Goal: Information Seeking & Learning: Learn about a topic

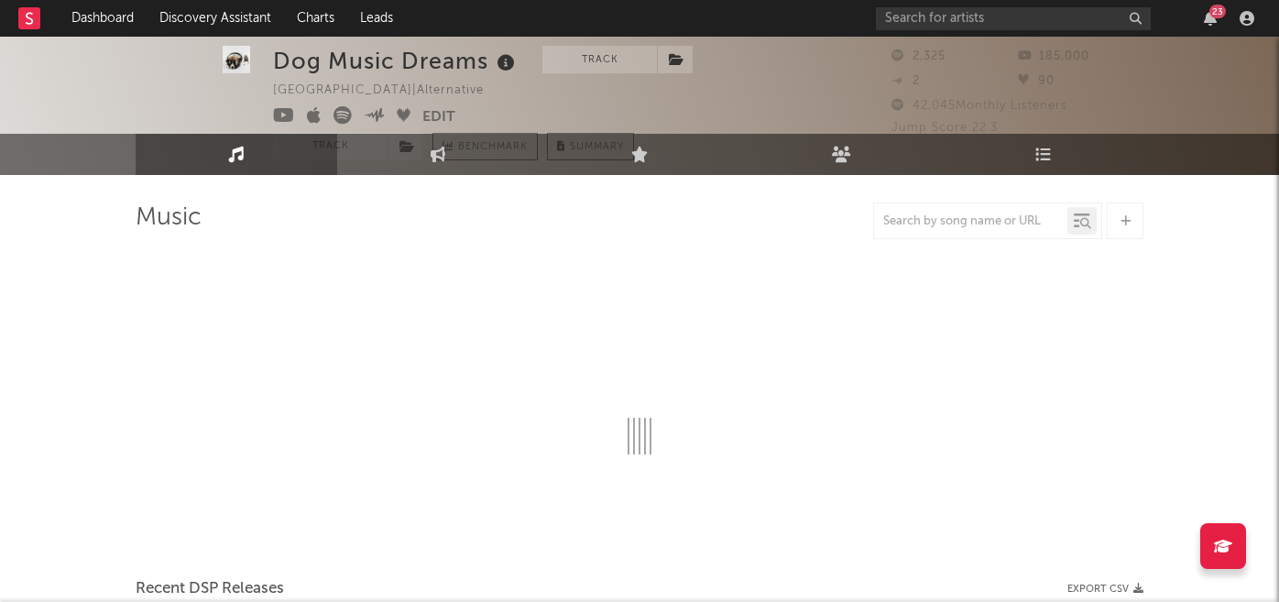
select select "6m"
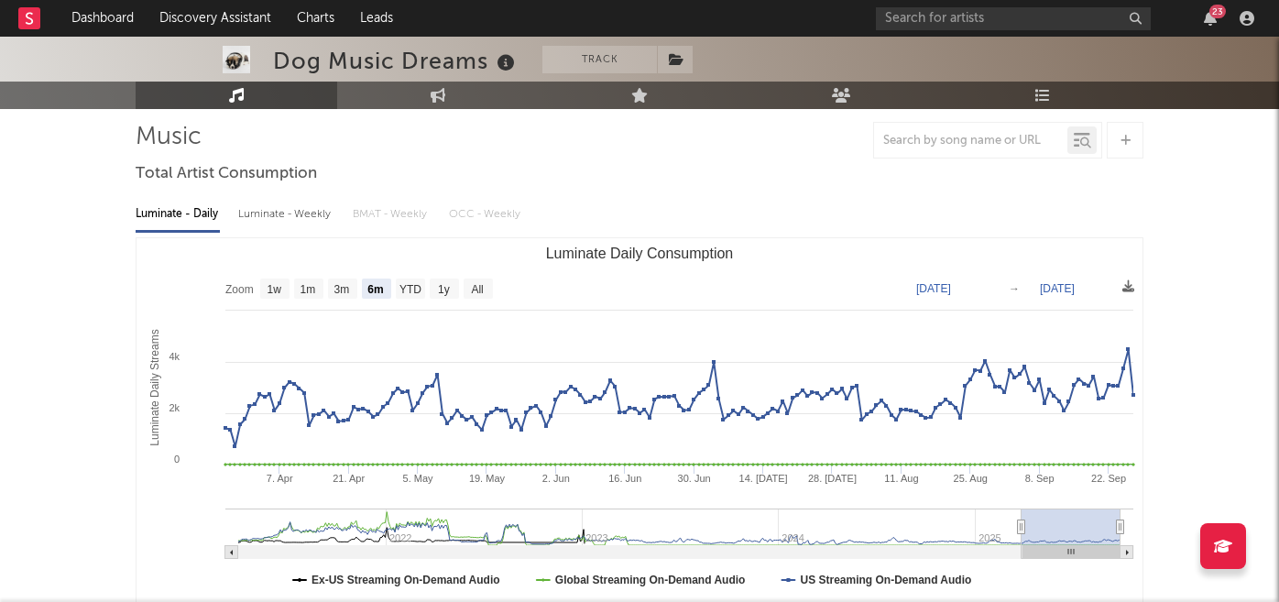
scroll to position [4, 0]
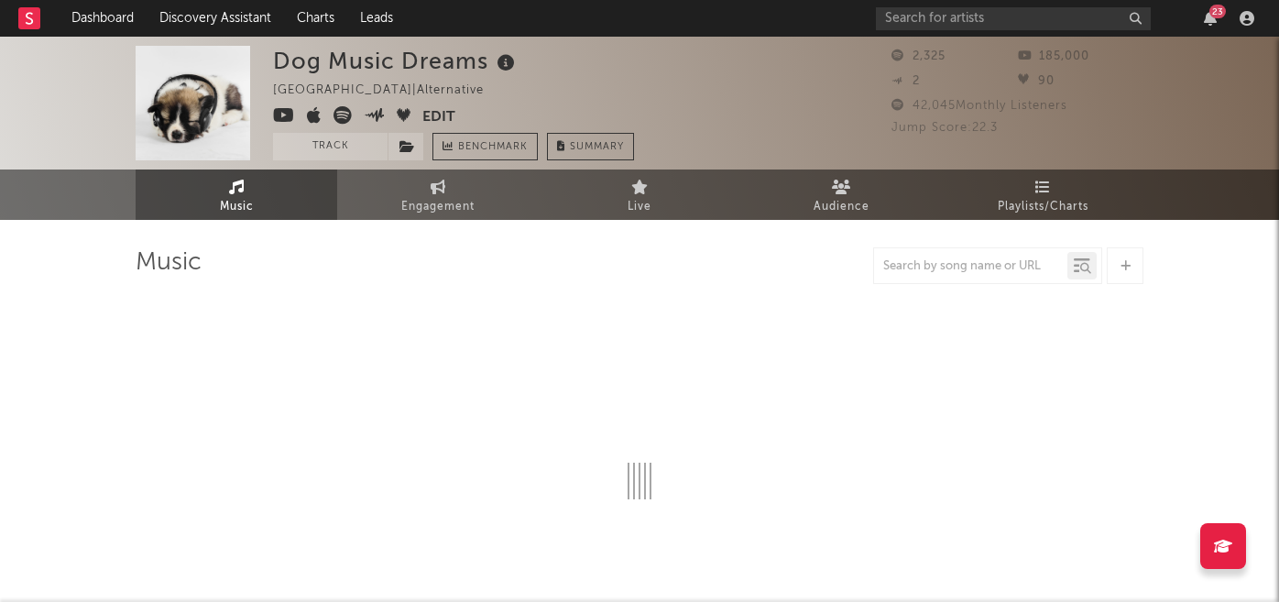
select select "6m"
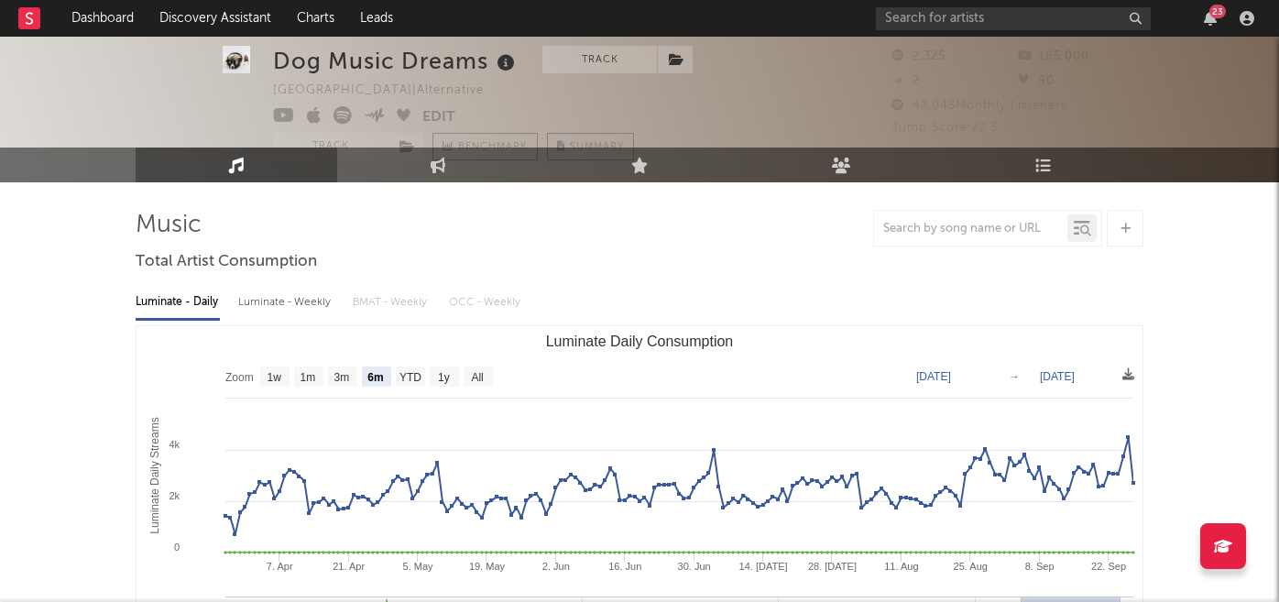
scroll to position [37, 0]
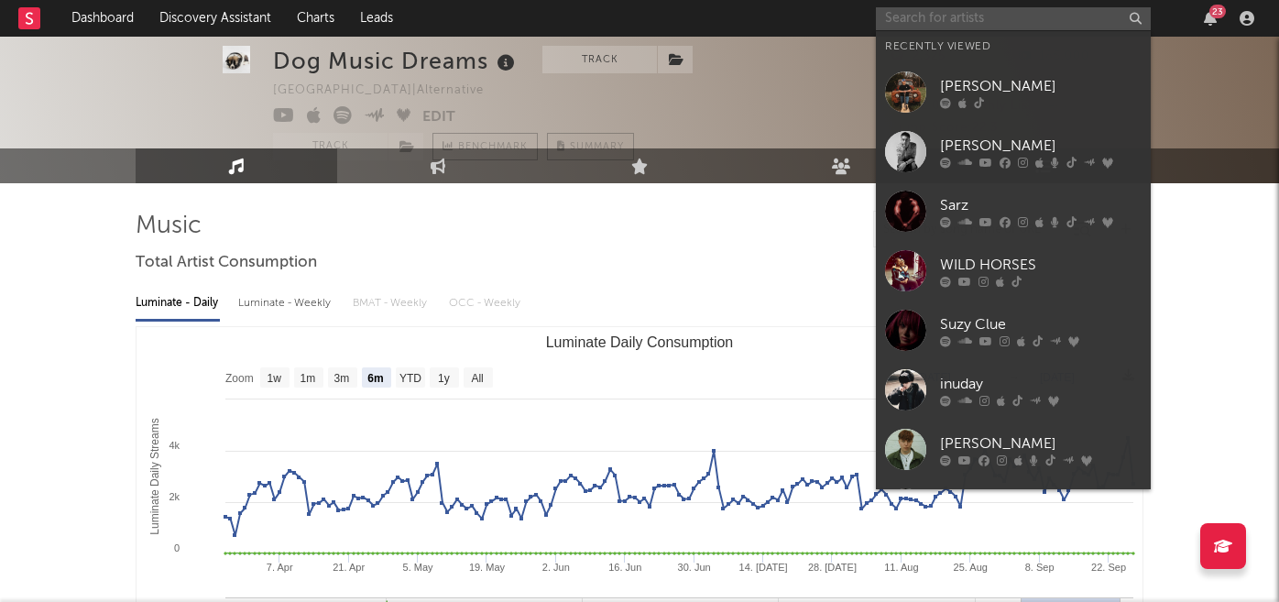
click at [939, 17] on input "text" at bounding box center [1013, 18] width 275 height 23
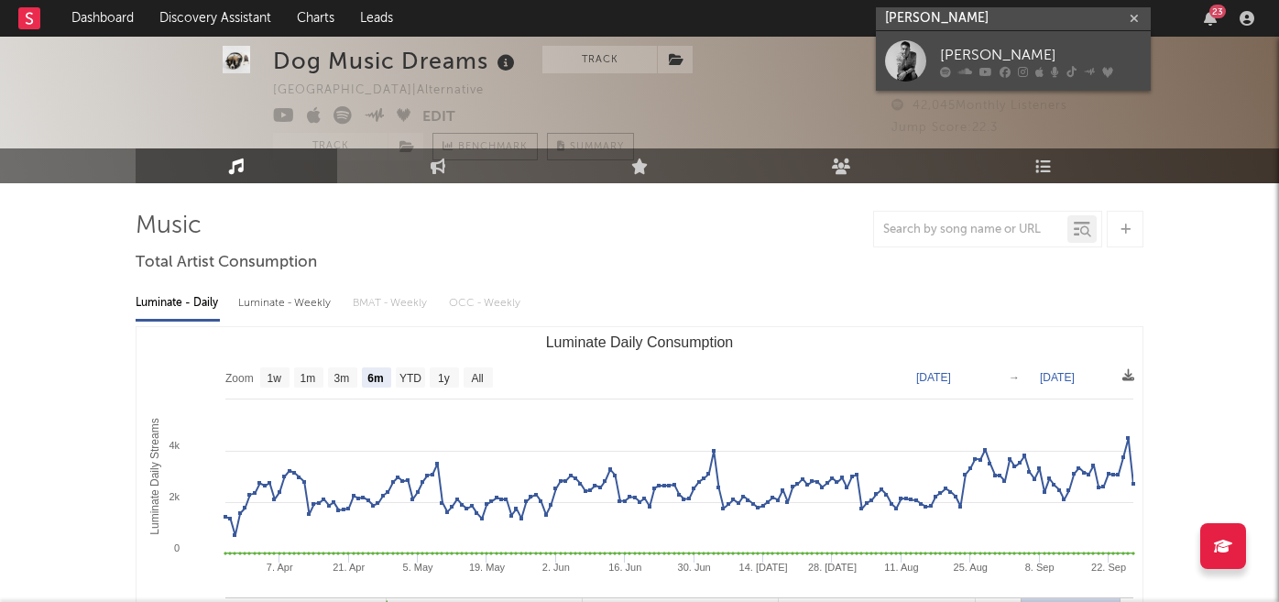
type input "[PERSON_NAME]"
click at [1011, 64] on div "[PERSON_NAME]" at bounding box center [1041, 55] width 202 height 22
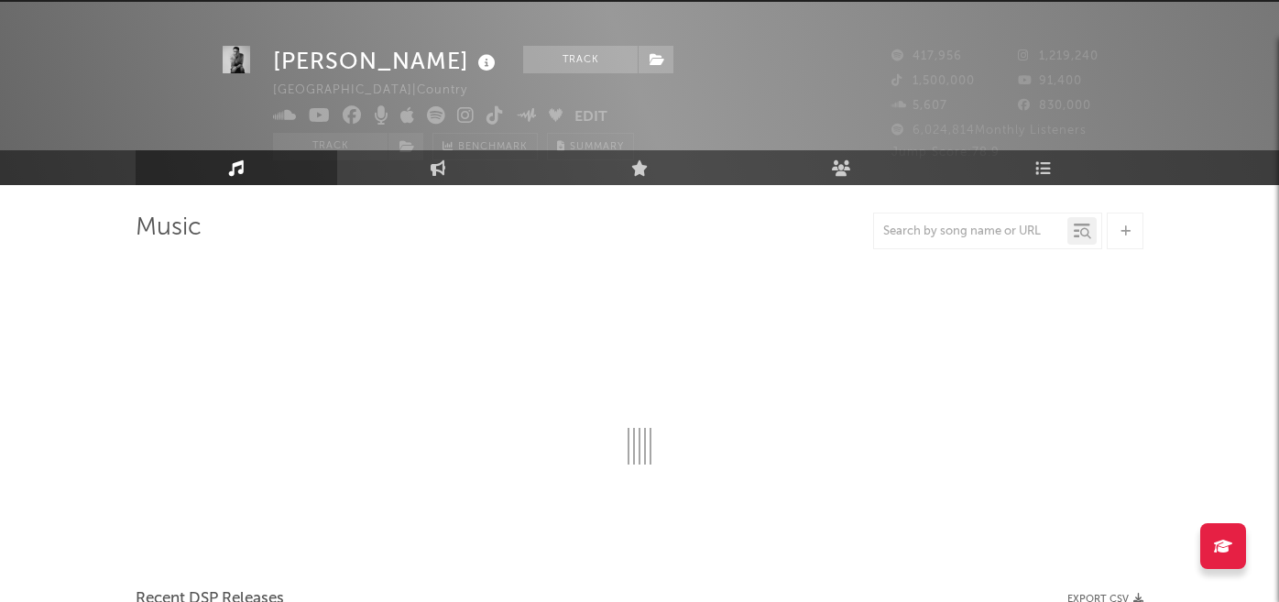
scroll to position [37, 0]
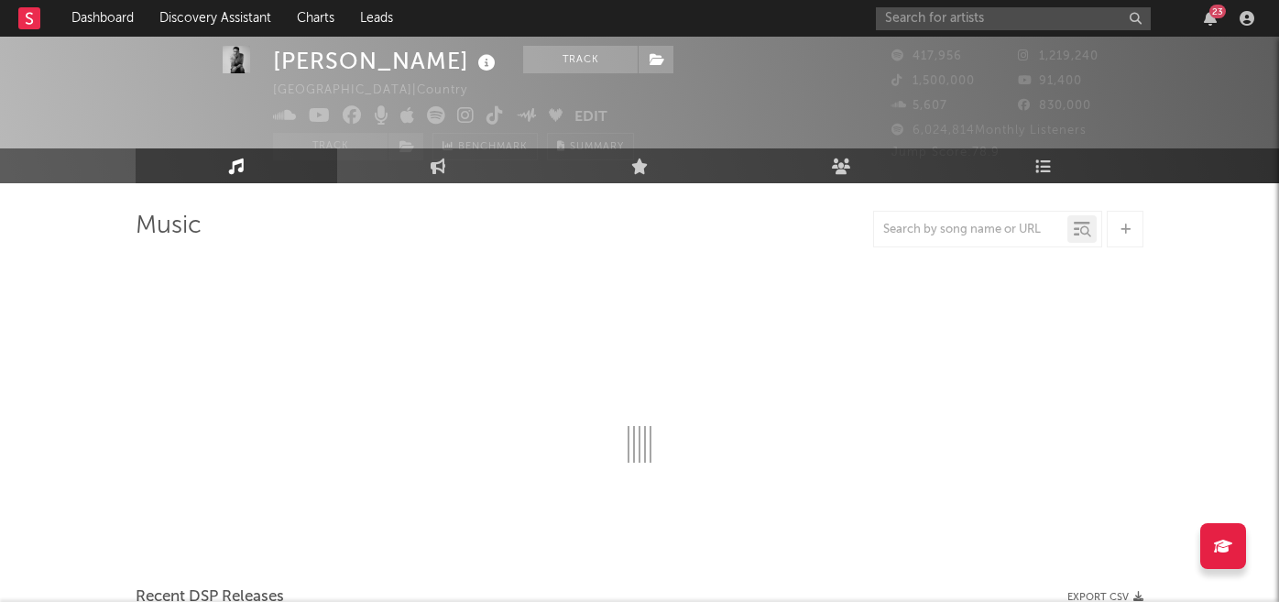
select select "6m"
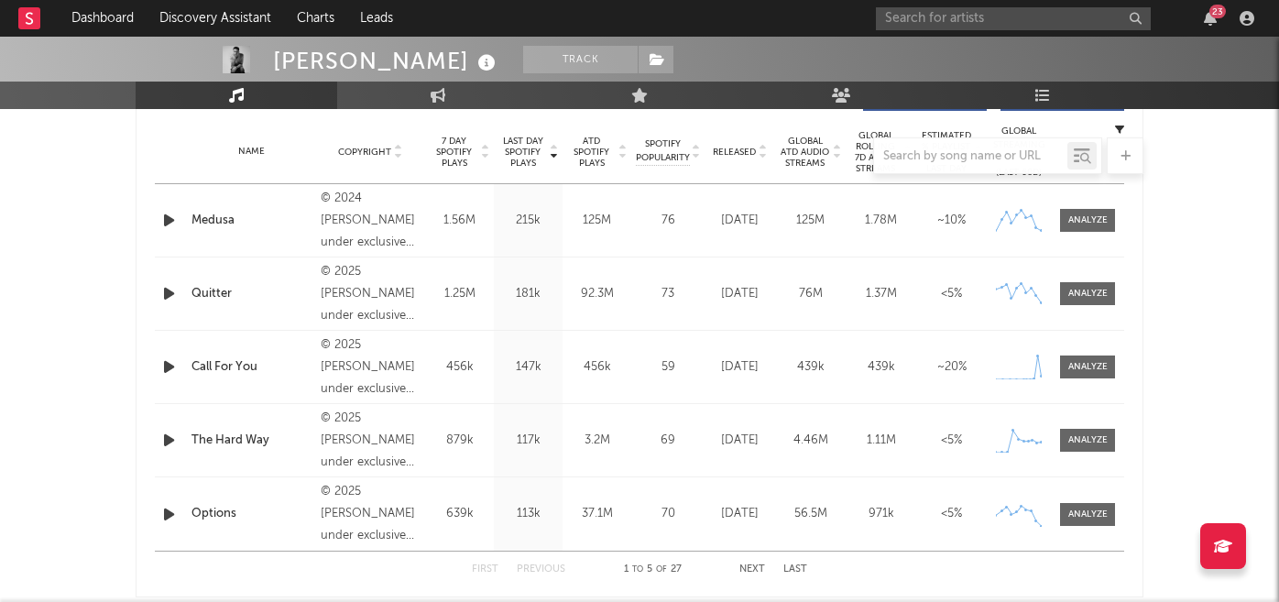
scroll to position [0, 0]
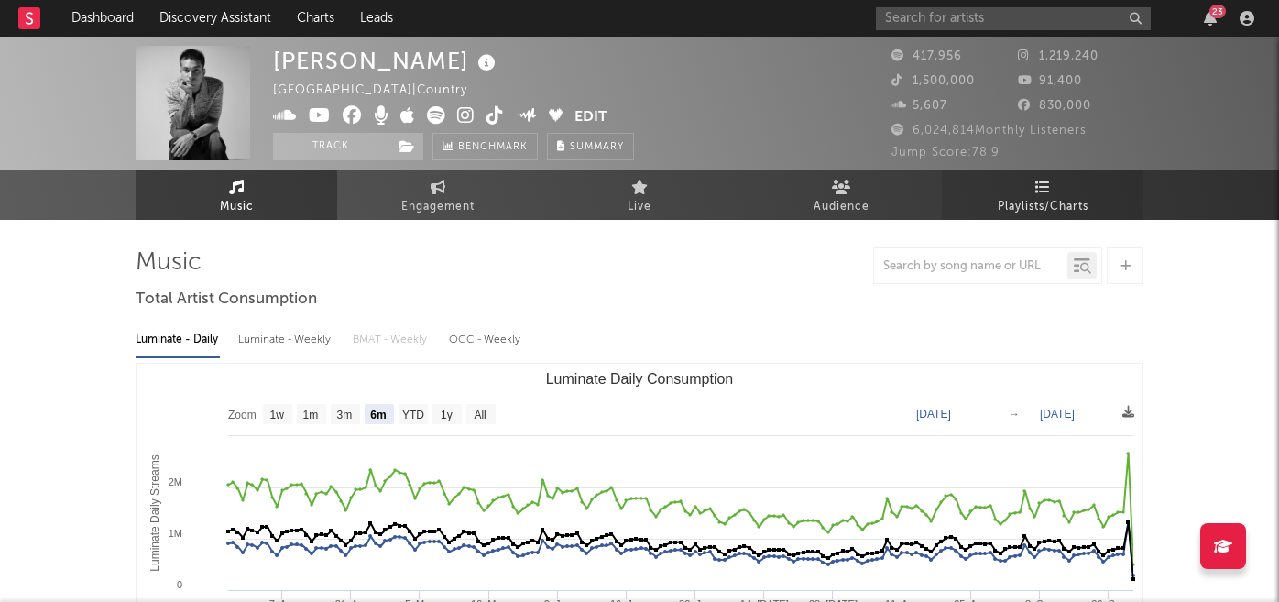
click at [1057, 190] on link "Playlists/Charts" at bounding box center [1043, 195] width 202 height 50
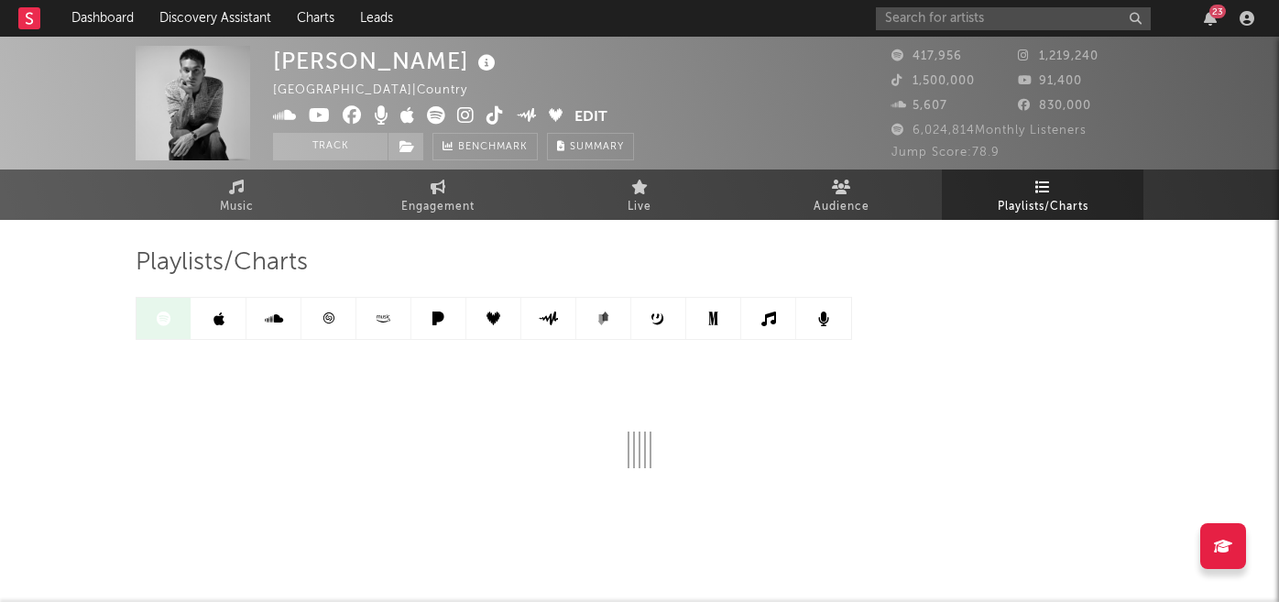
click at [773, 315] on icon at bounding box center [768, 319] width 15 height 15
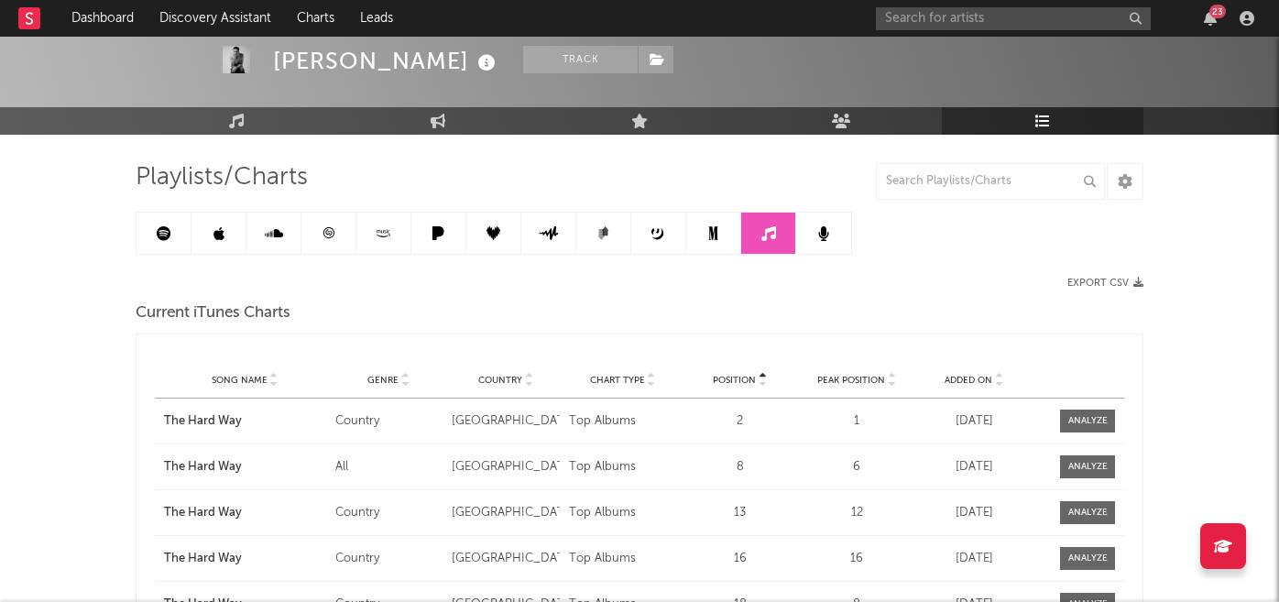
scroll to position [108, 0]
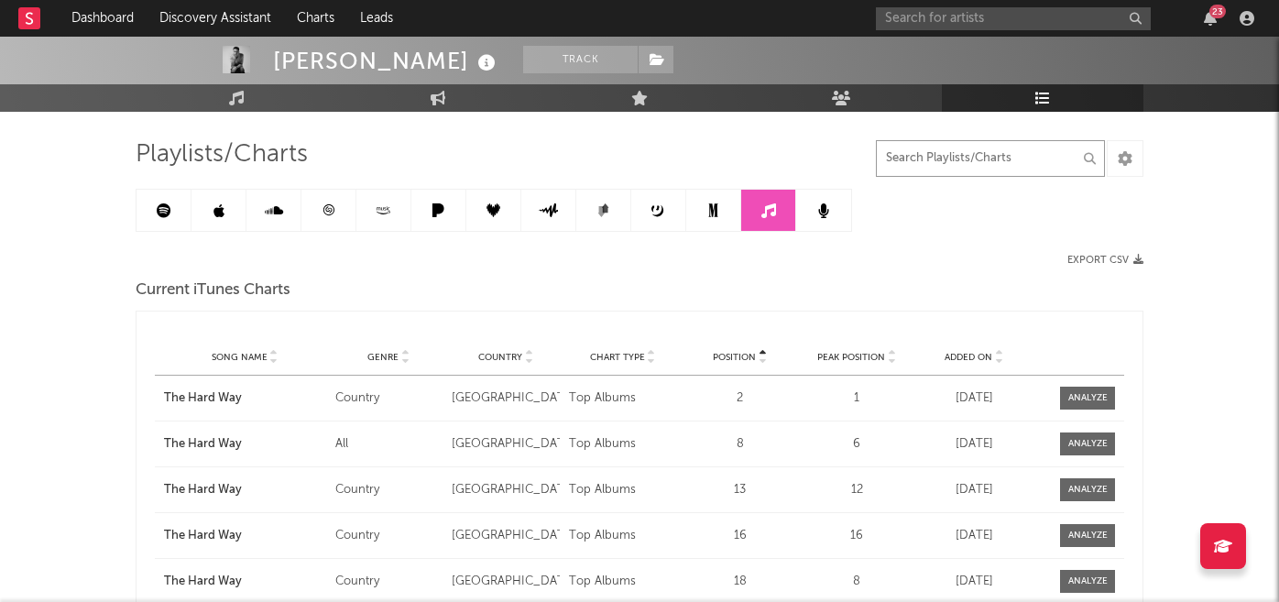
click at [954, 157] on input "text" at bounding box center [990, 158] width 229 height 37
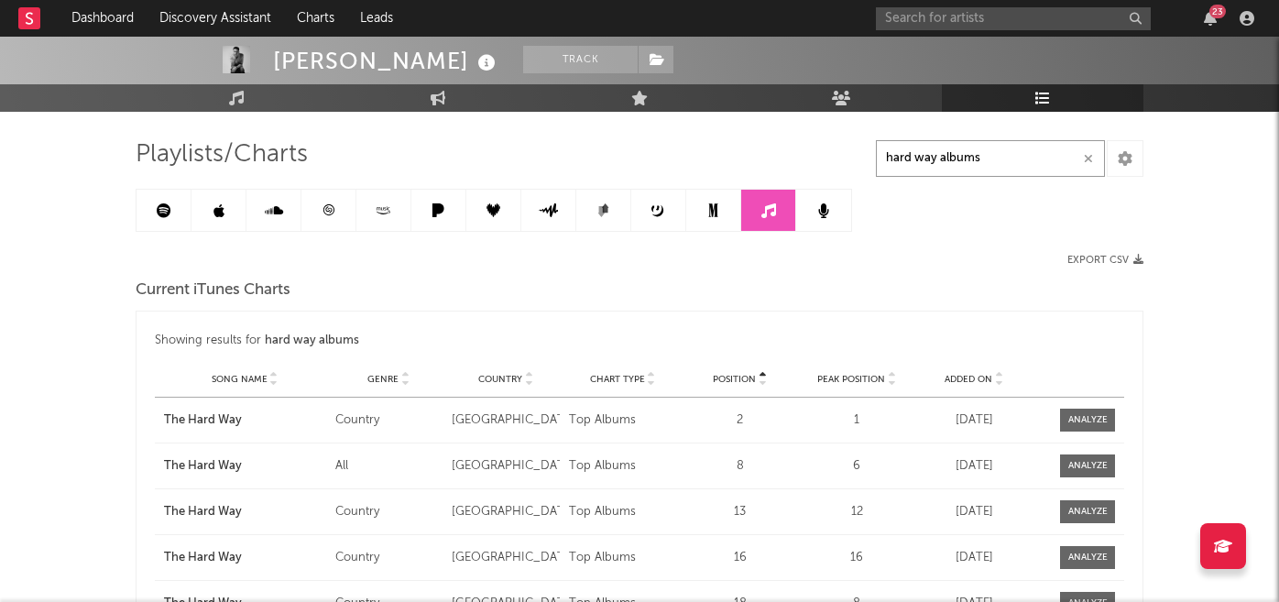
type input "hard way albums"
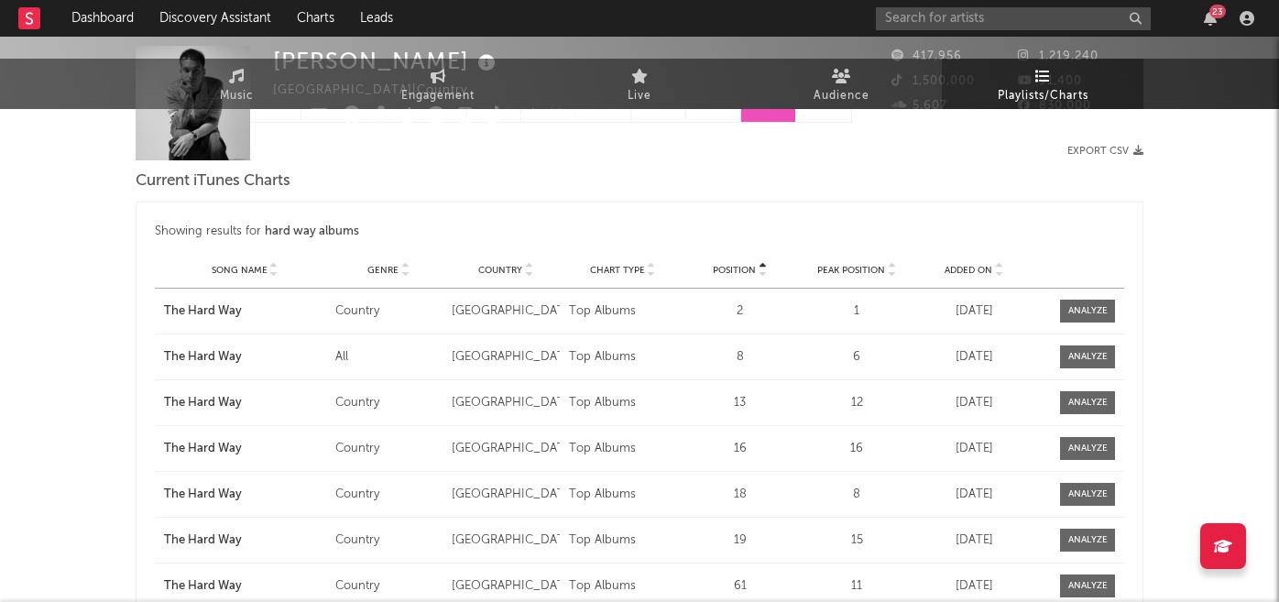
scroll to position [0, 0]
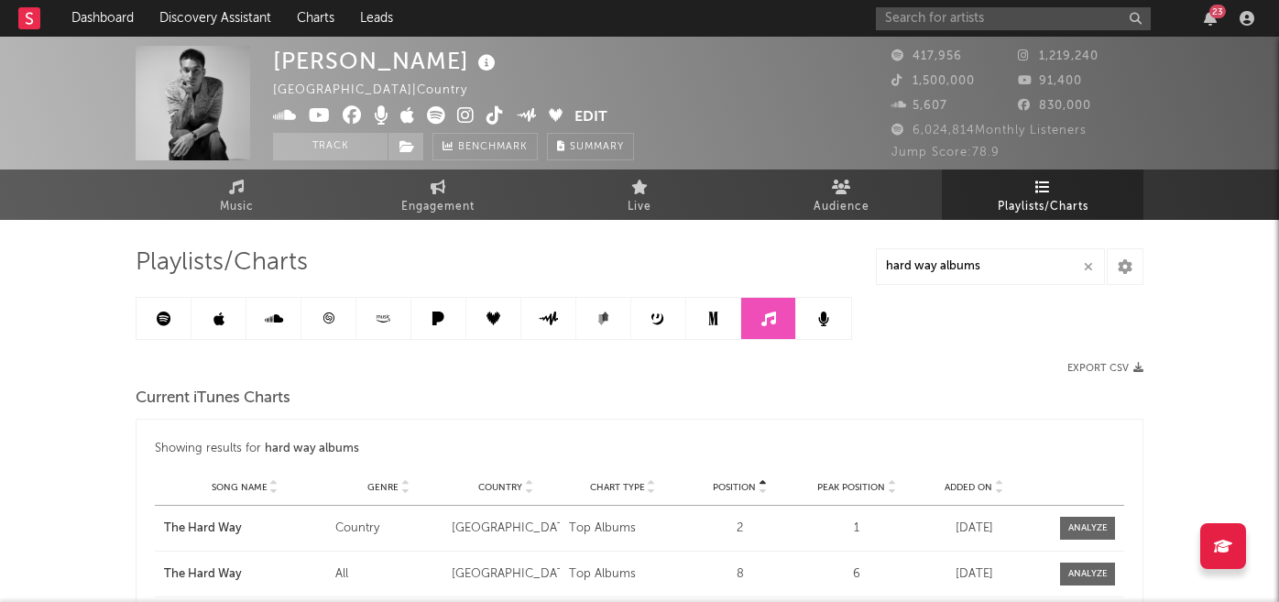
click at [224, 328] on link at bounding box center [218, 318] width 55 height 41
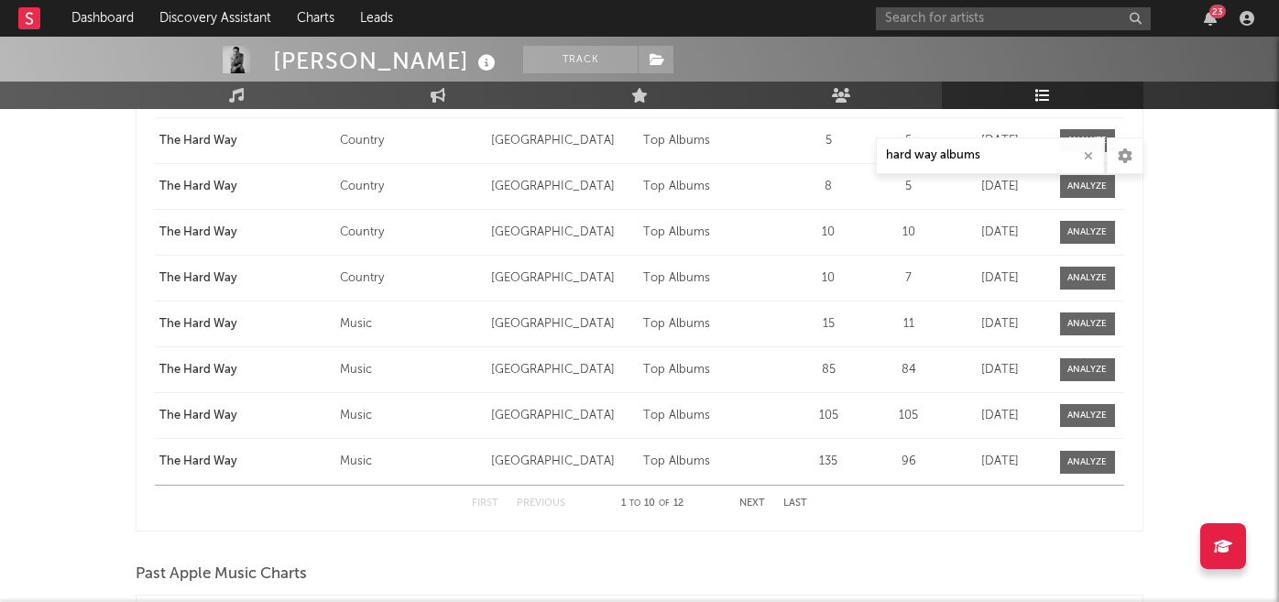
scroll to position [1264, 0]
click at [751, 503] on button "Next" at bounding box center [752, 503] width 26 height 10
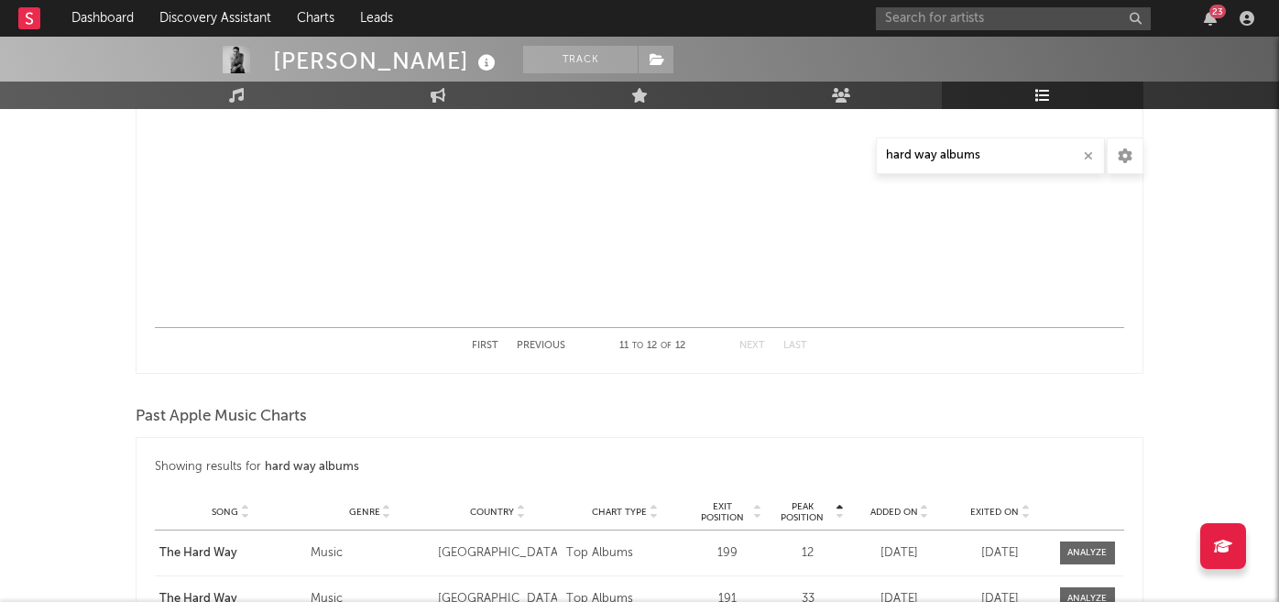
scroll to position [1422, 0]
click at [487, 341] on button "First" at bounding box center [485, 345] width 27 height 10
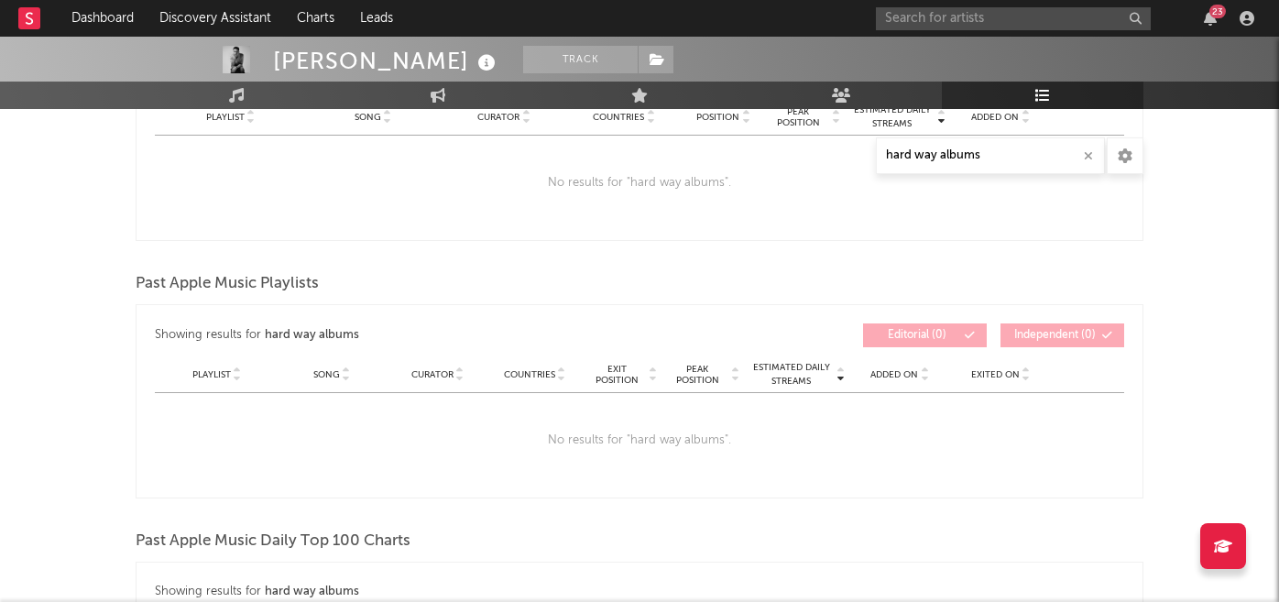
scroll to position [306, 0]
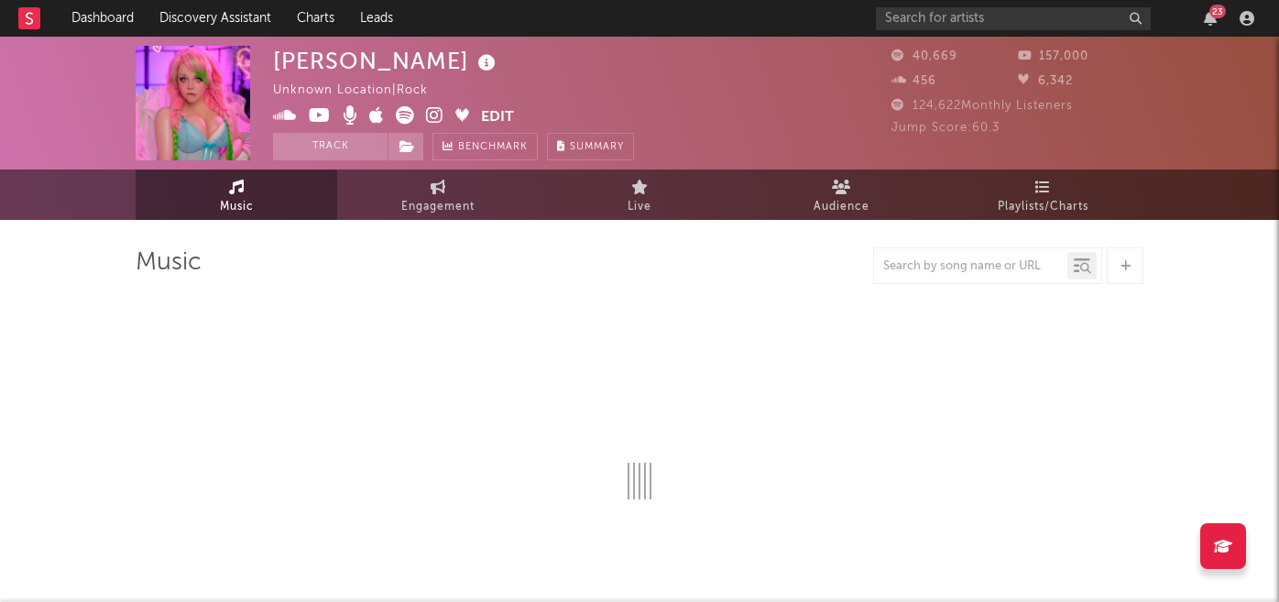
select select "6m"
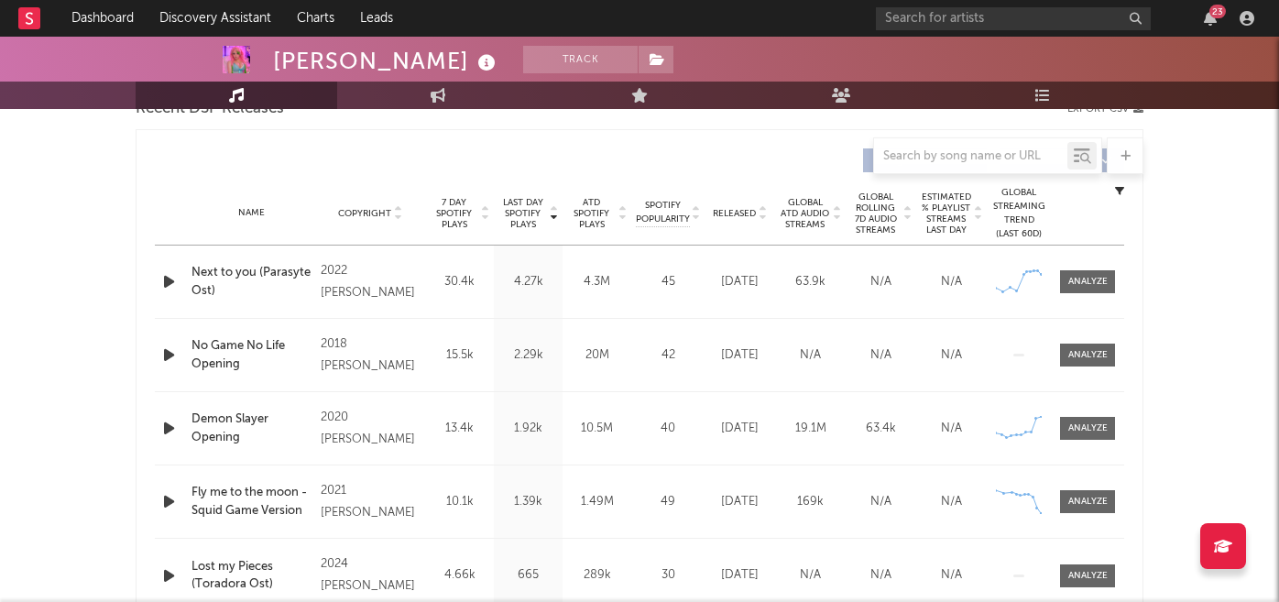
scroll to position [669, 0]
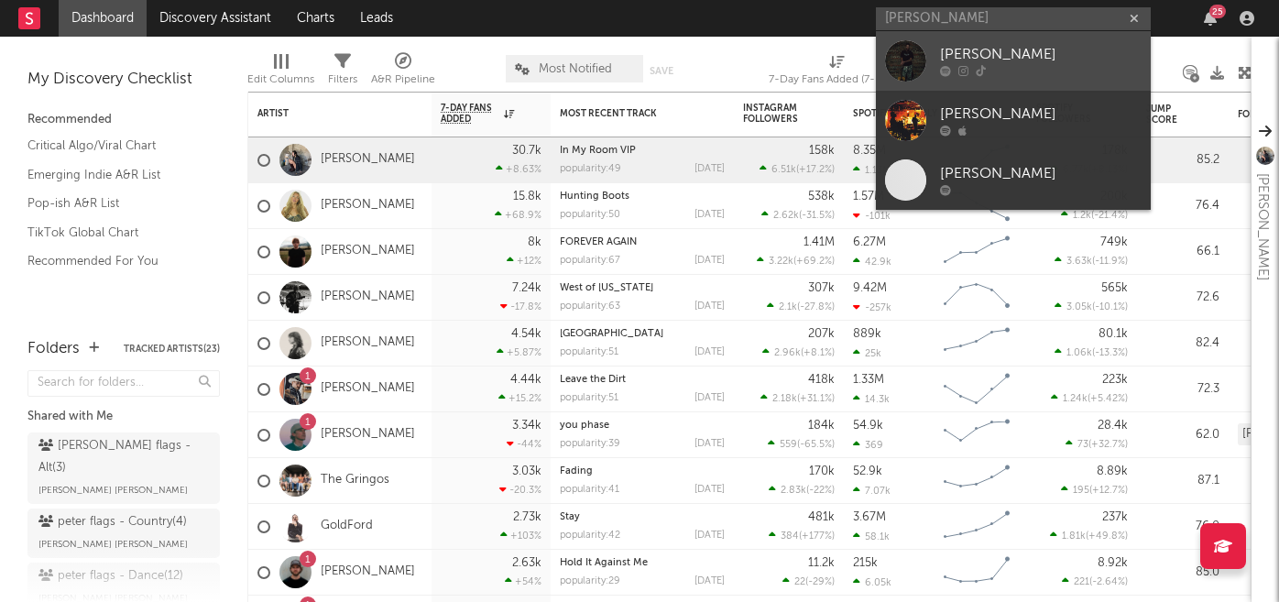
type input "isaac scott"
click at [1034, 50] on div "Isaac Scott" at bounding box center [1041, 55] width 202 height 22
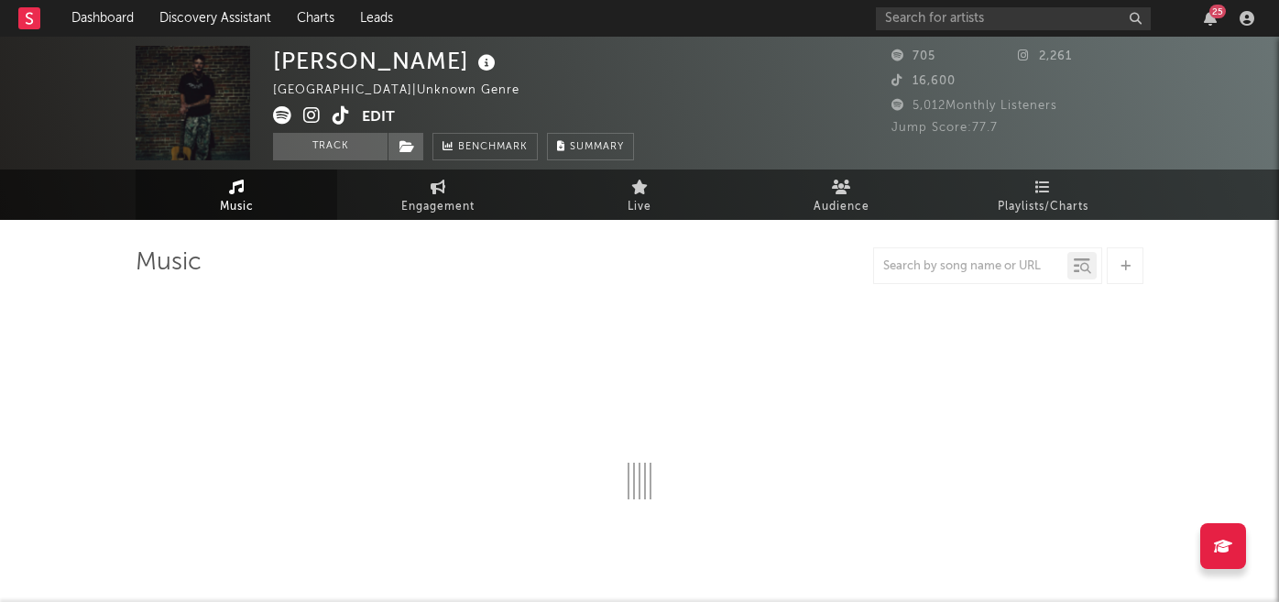
select select "1w"
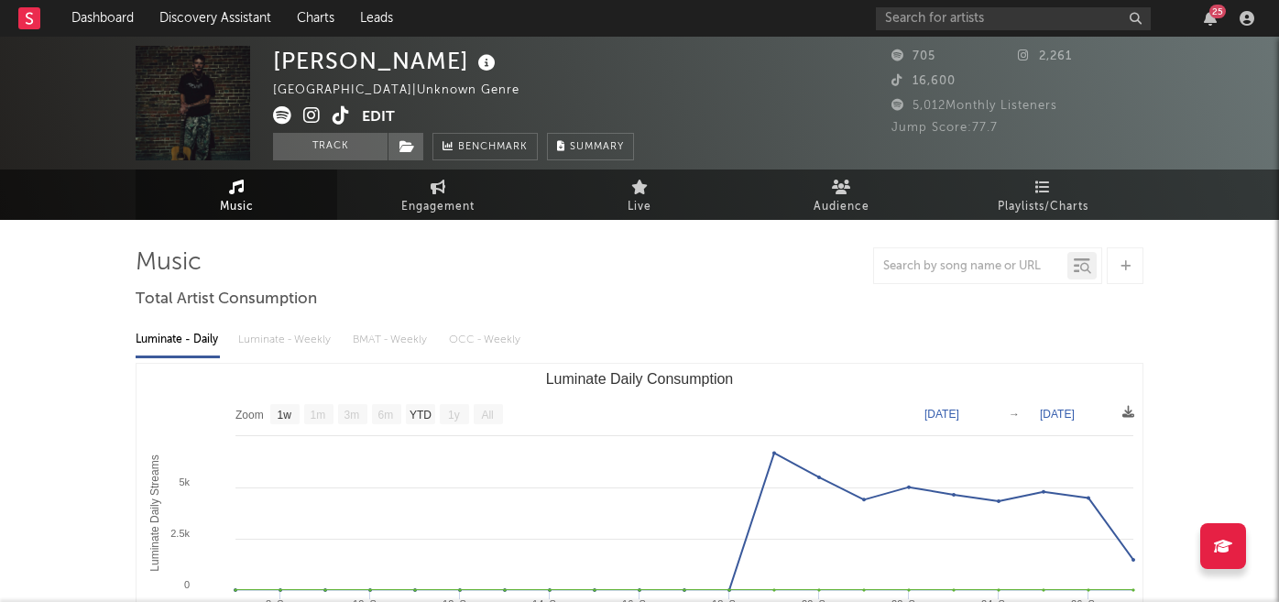
click at [340, 115] on icon at bounding box center [341, 115] width 17 height 18
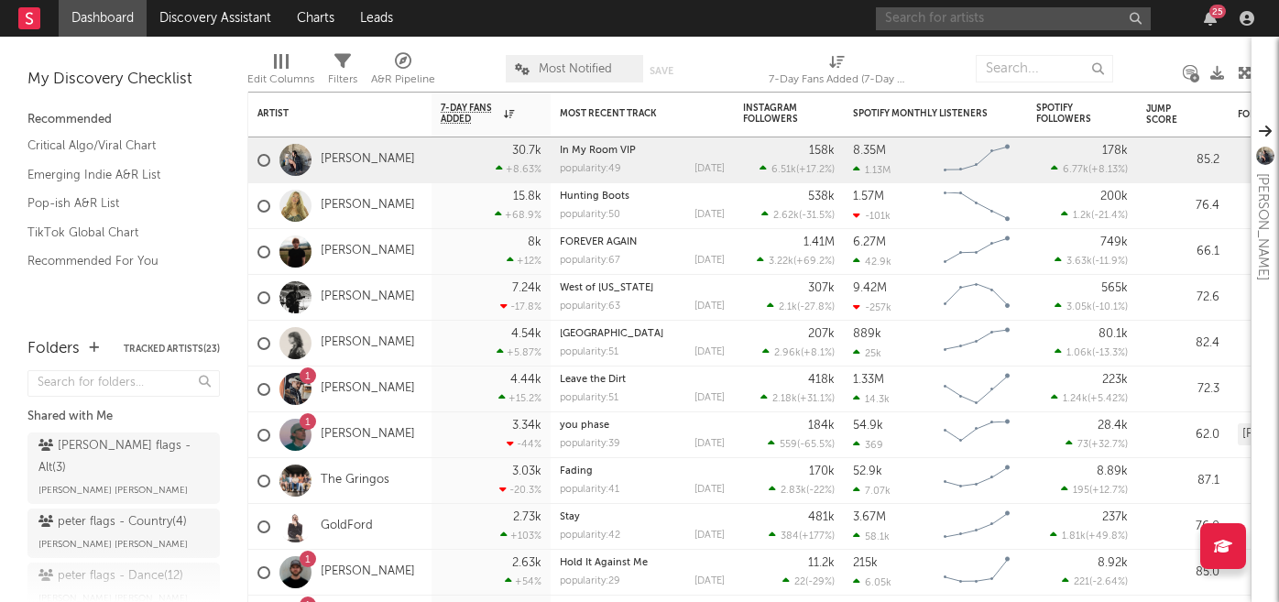
click at [933, 14] on input "text" at bounding box center [1013, 18] width 275 height 23
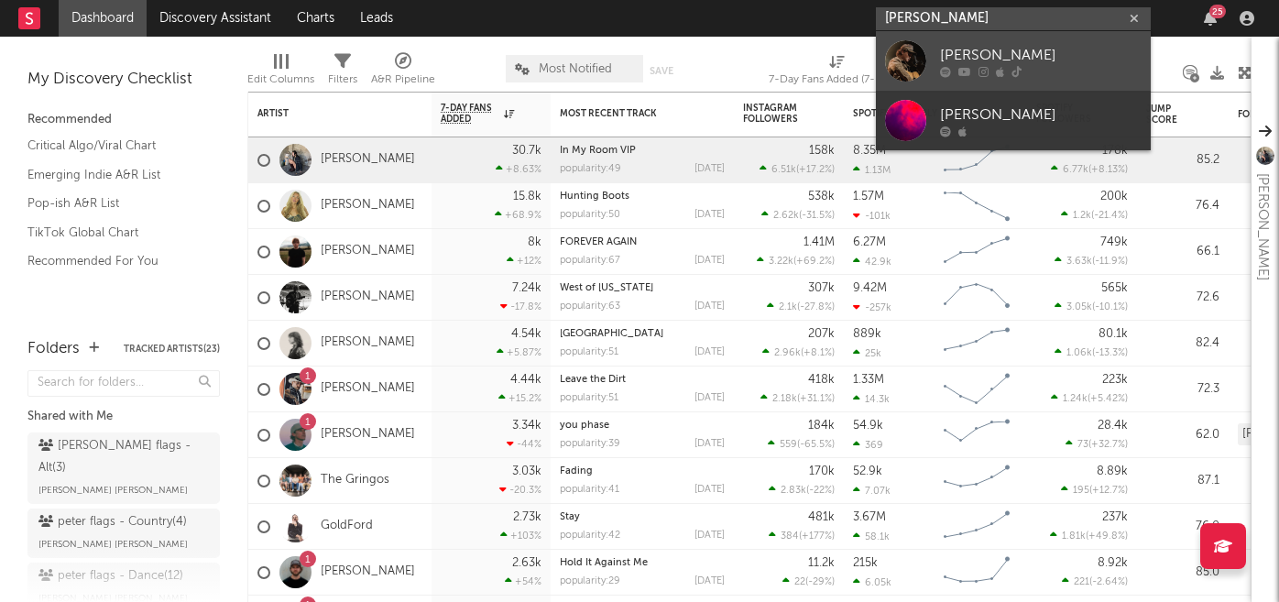
type input "colton bowlin"
click at [950, 60] on div "Colton Bowlin" at bounding box center [1041, 55] width 202 height 22
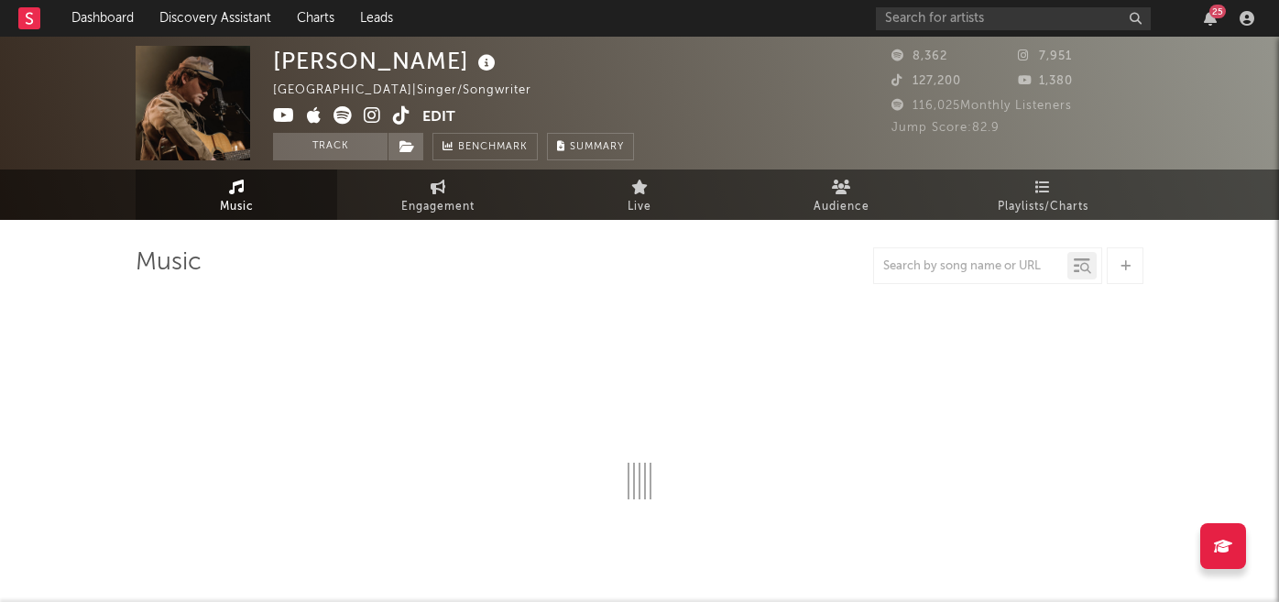
select select "6m"
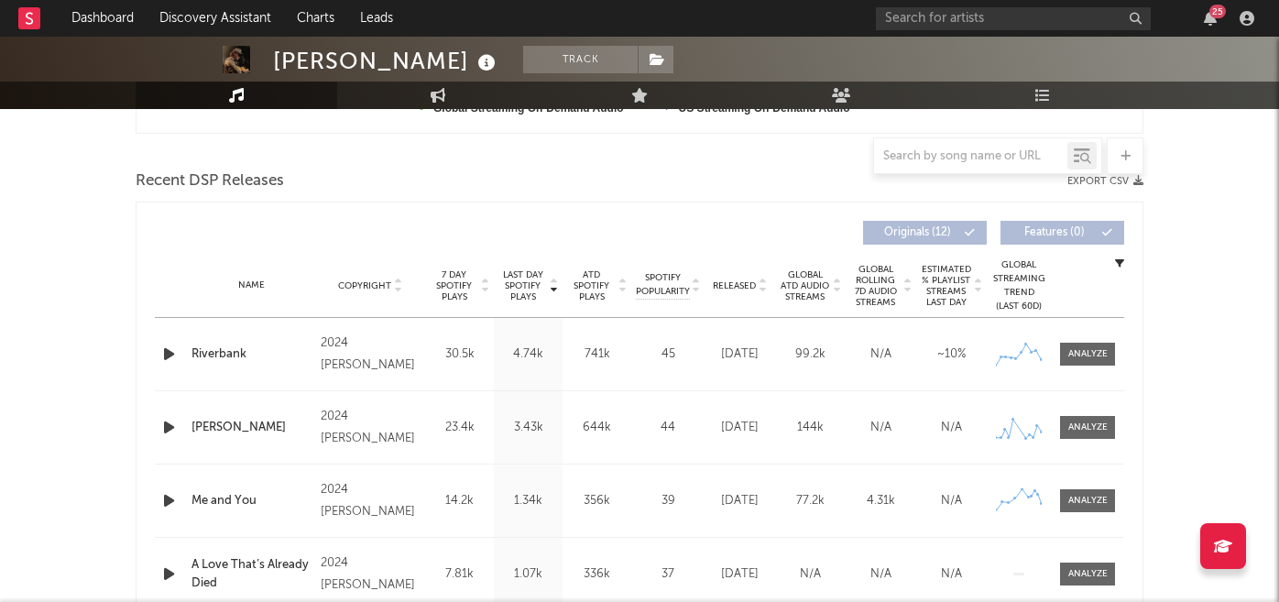
scroll to position [573, 0]
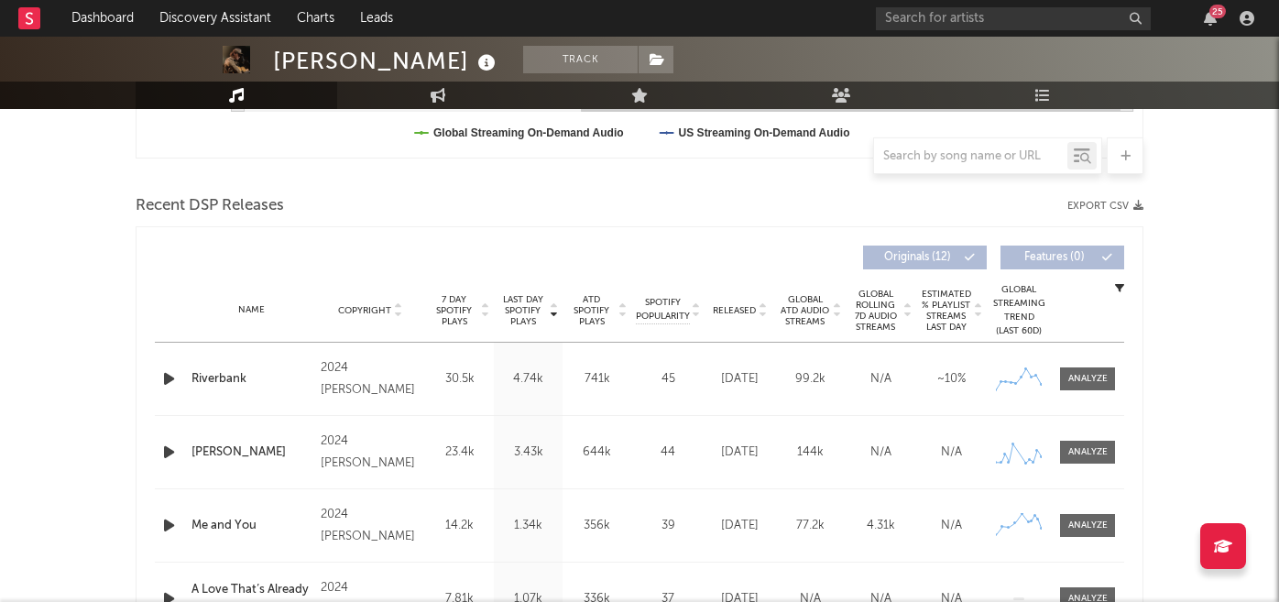
click at [743, 314] on span "Released" at bounding box center [734, 310] width 43 height 11
click at [450, 316] on span "7 Day Spotify Plays" at bounding box center [454, 310] width 49 height 33
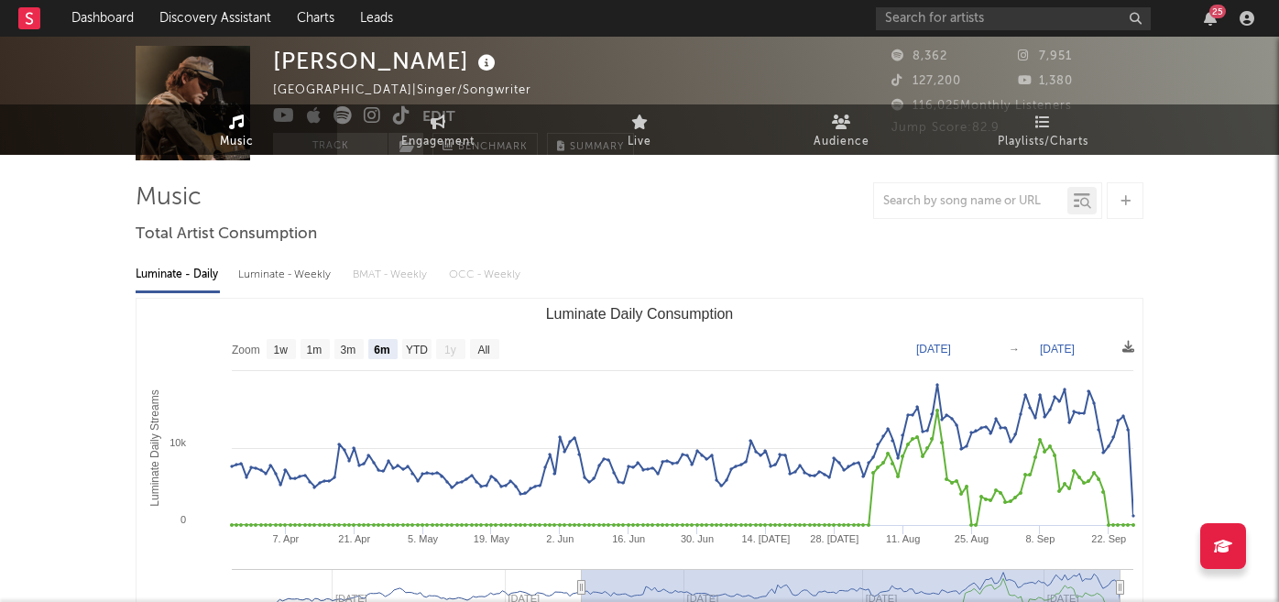
scroll to position [0, 0]
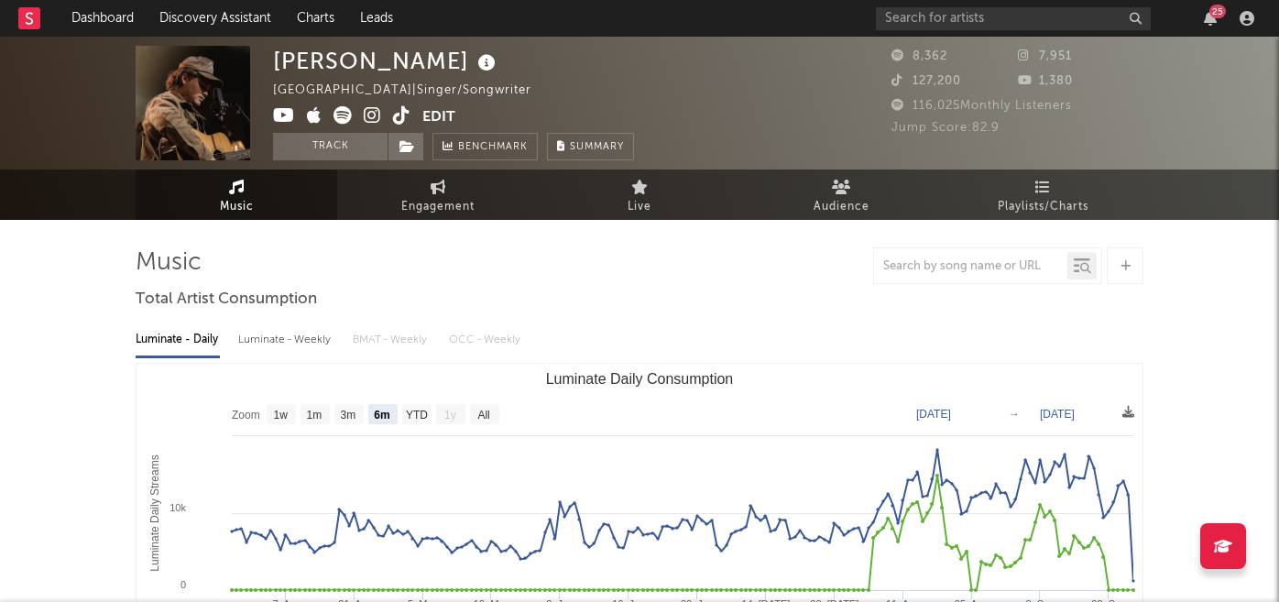
click at [371, 115] on icon at bounding box center [372, 115] width 17 height 18
click at [400, 118] on icon at bounding box center [401, 115] width 17 height 18
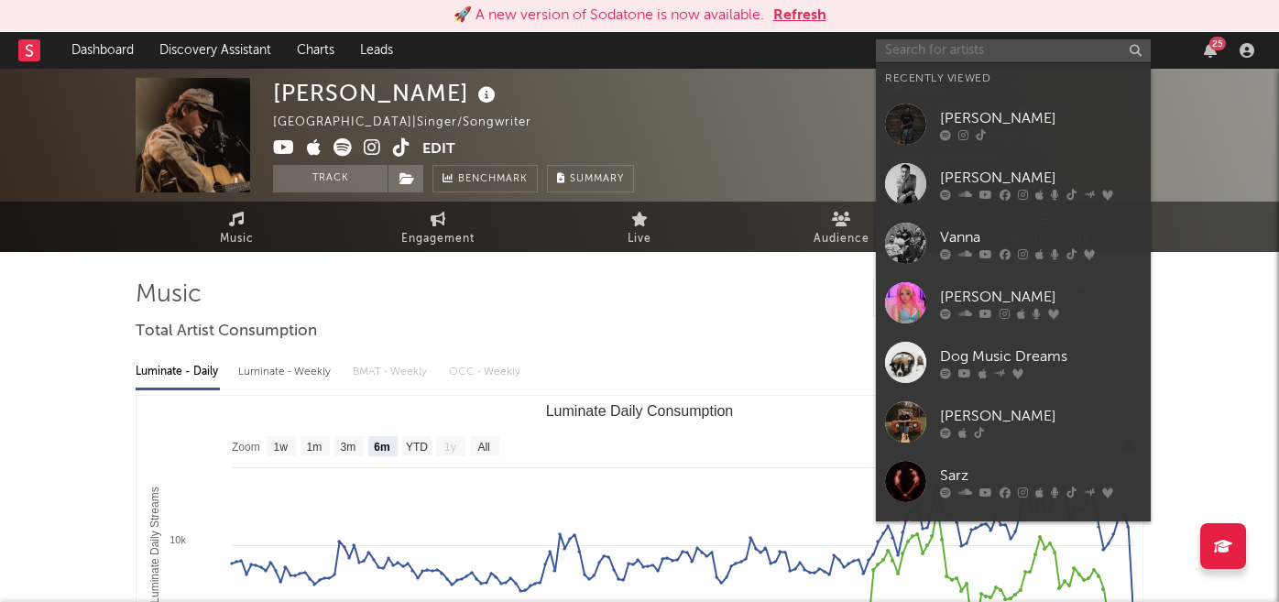
click at [940, 57] on input "text" at bounding box center [1013, 50] width 275 height 23
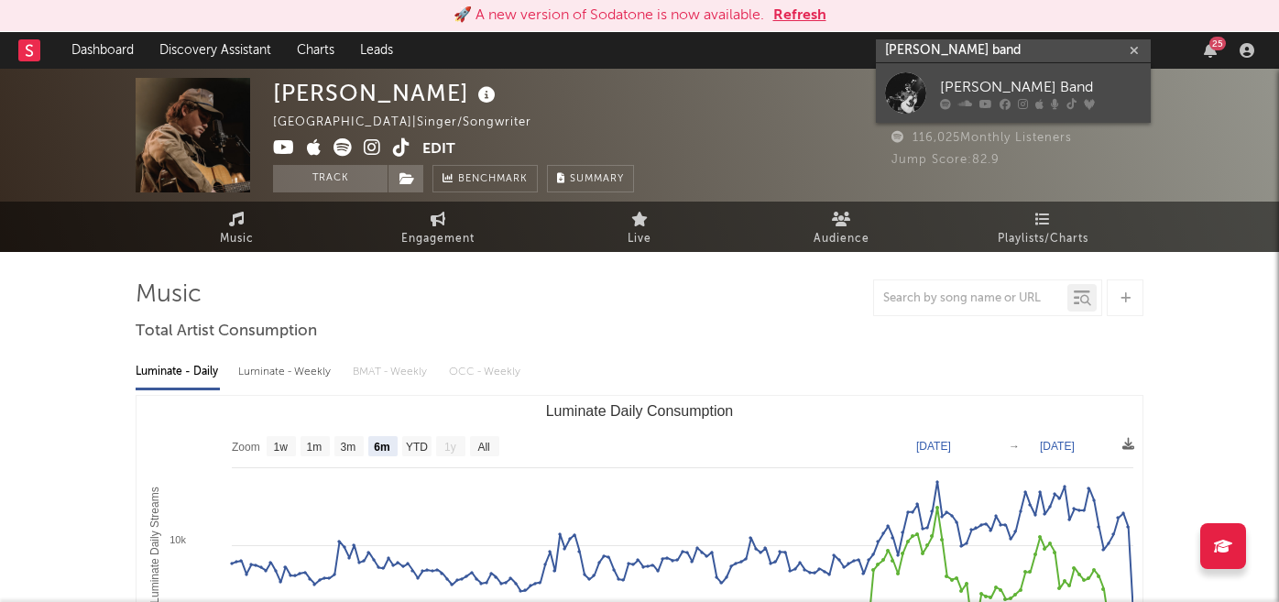
type input "logan ryan band"
click at [1010, 65] on link "Logan Ryan Band" at bounding box center [1013, 93] width 275 height 60
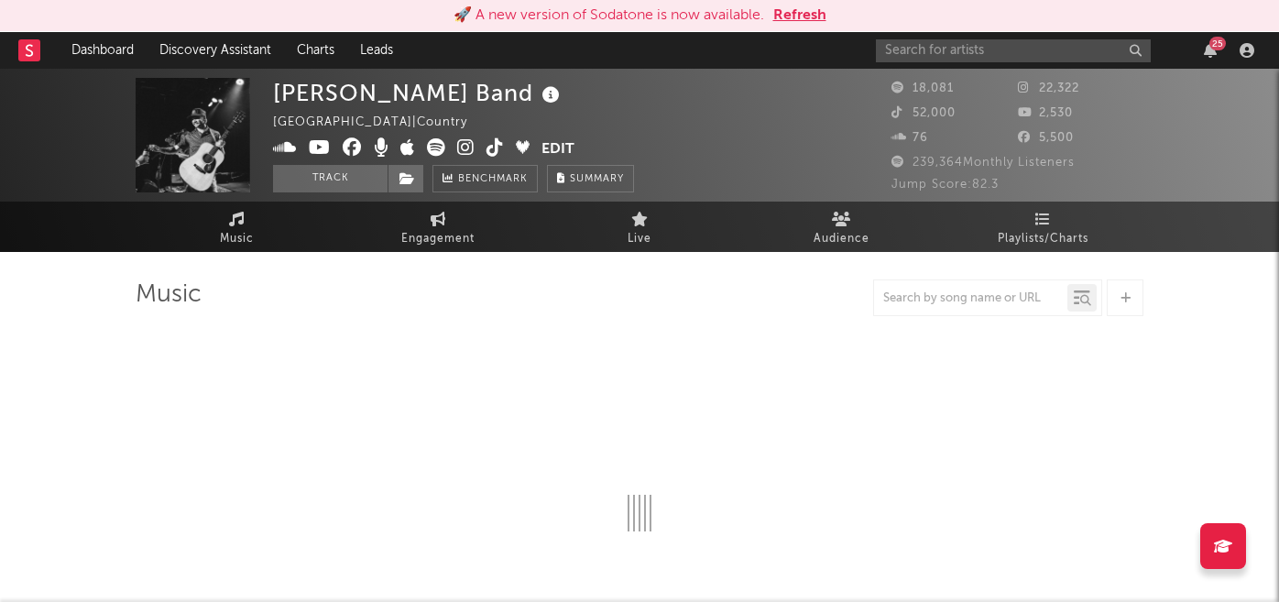
select select "6m"
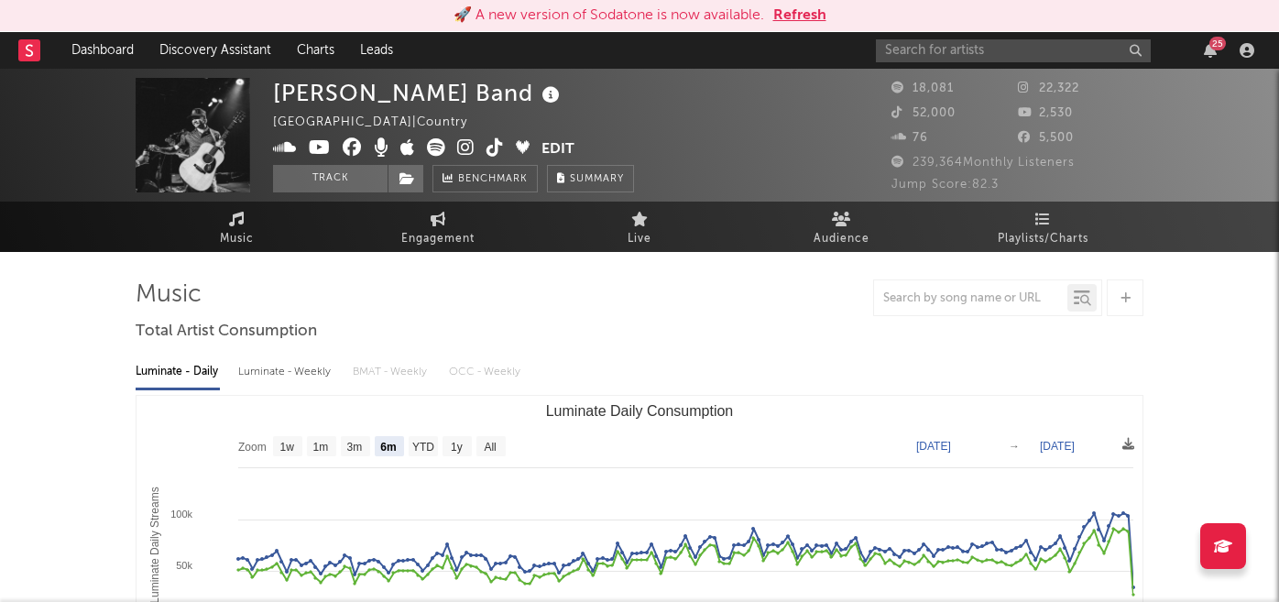
click at [301, 374] on div "Luminate - Weekly" at bounding box center [286, 371] width 96 height 31
select select "6m"
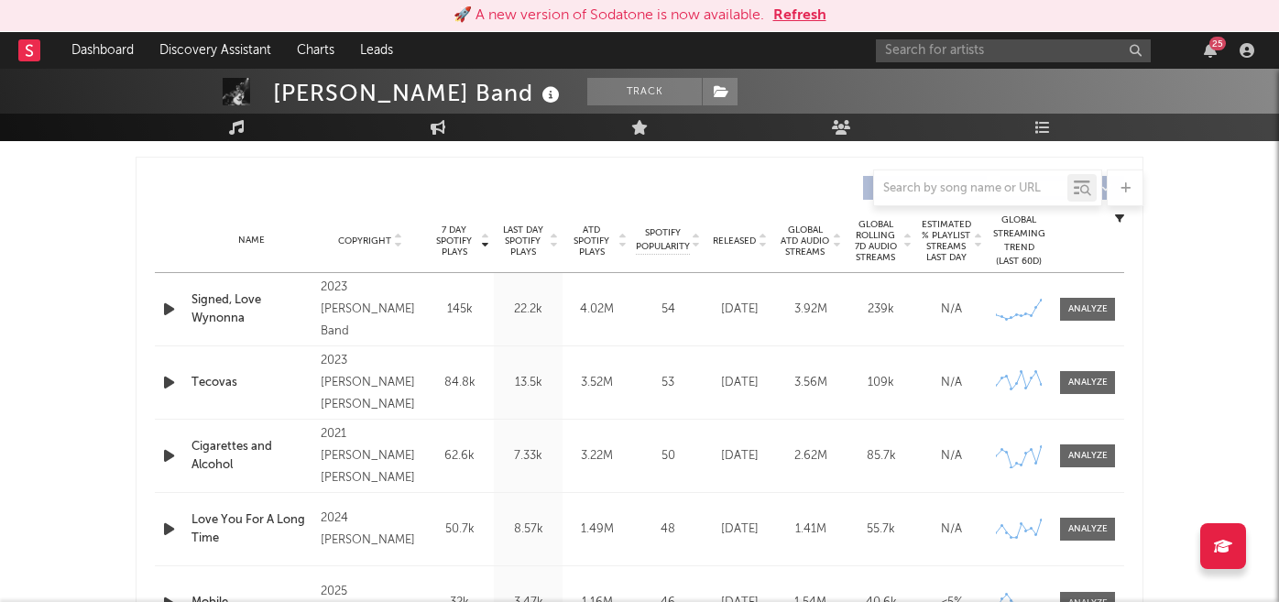
scroll to position [694, 0]
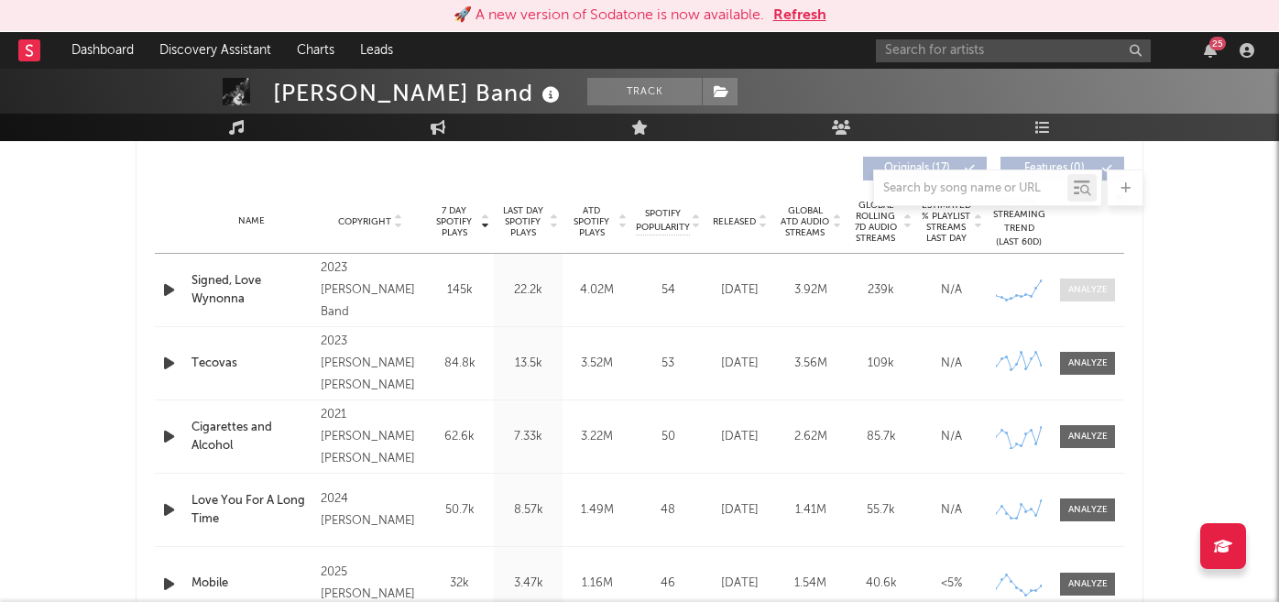
click at [1064, 290] on span at bounding box center [1087, 290] width 55 height 23
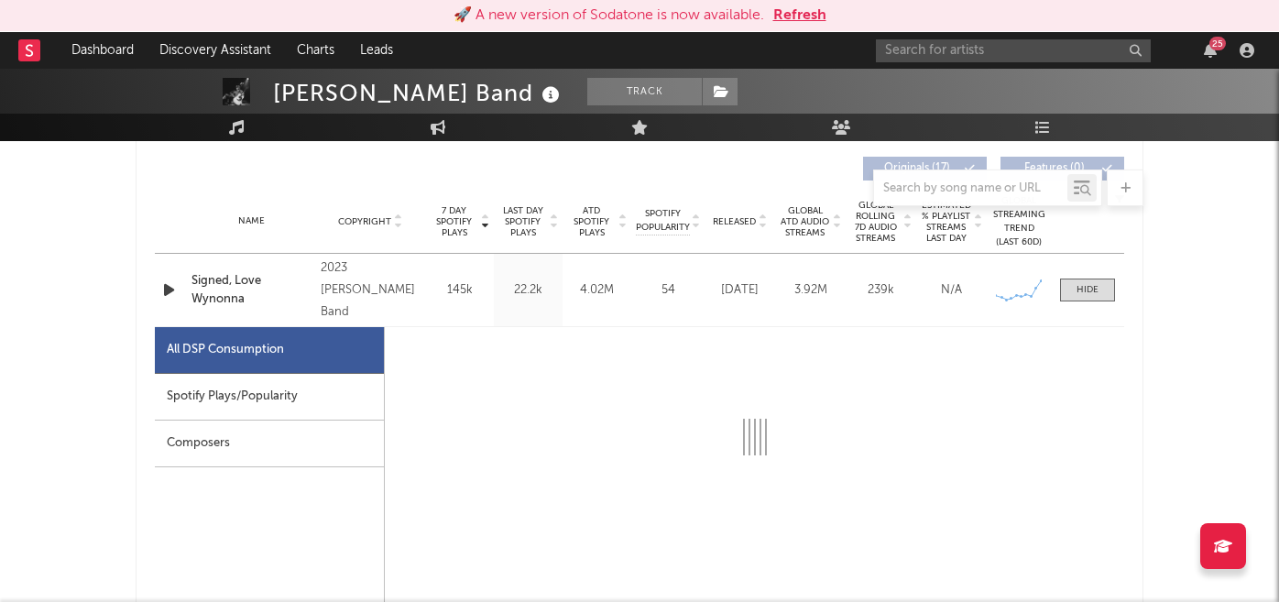
select select "6m"
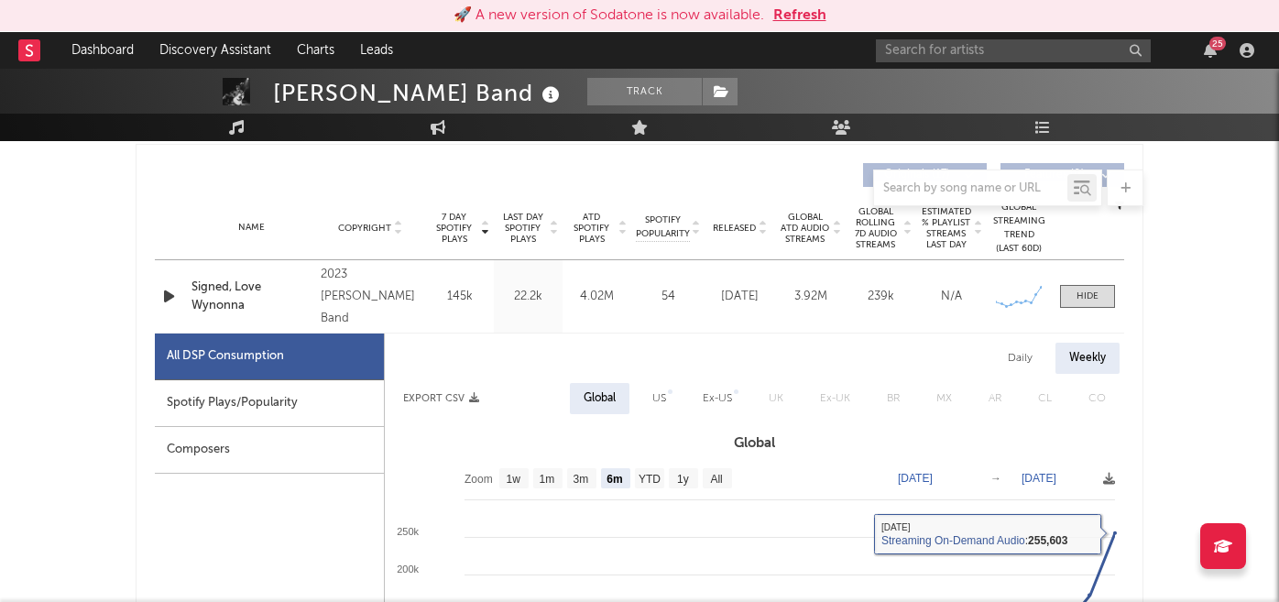
scroll to position [678, 0]
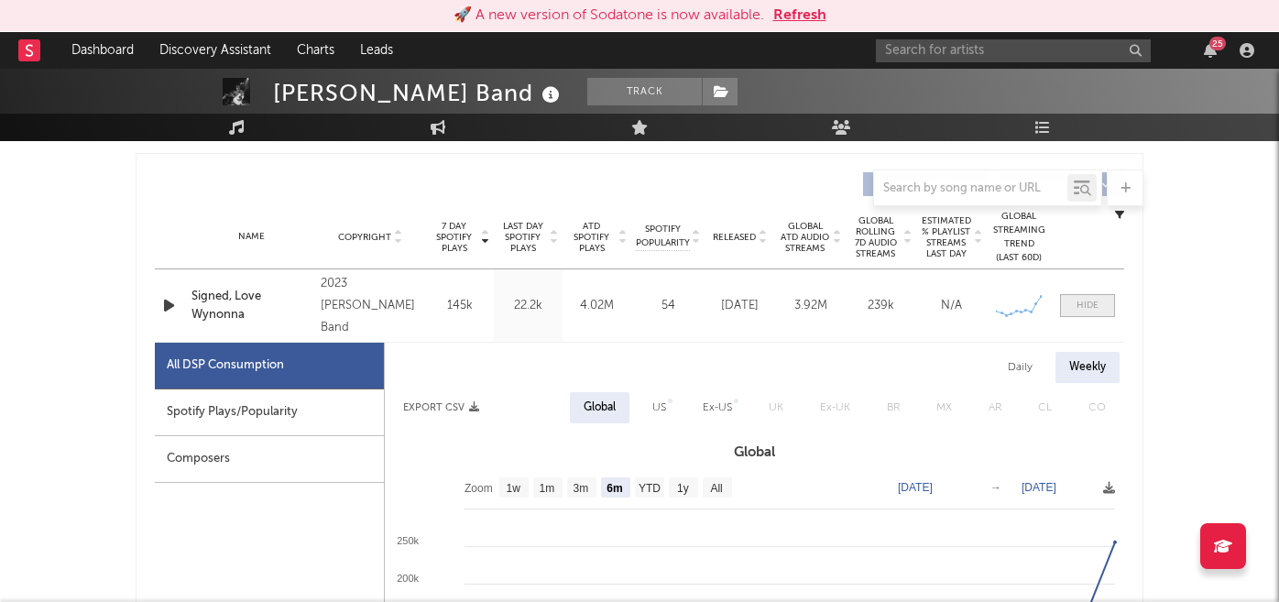
click at [1074, 312] on span at bounding box center [1087, 305] width 55 height 23
